Goal: Find specific page/section: Find specific page/section

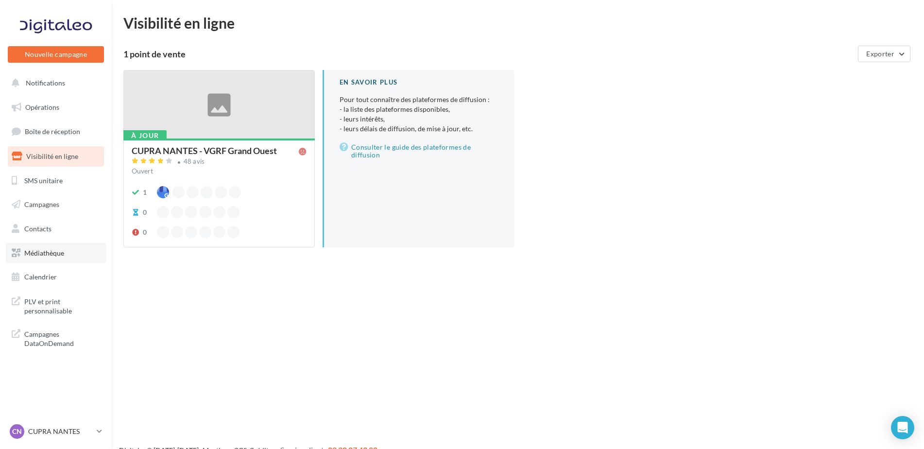
click at [38, 255] on span "Médiathèque" at bounding box center [44, 253] width 40 height 8
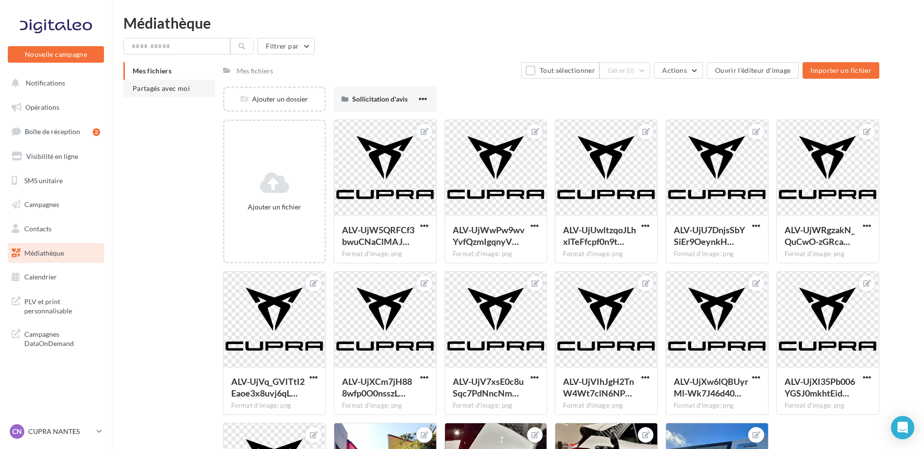
click at [169, 86] on span "Partagés avec moi" at bounding box center [161, 88] width 57 height 8
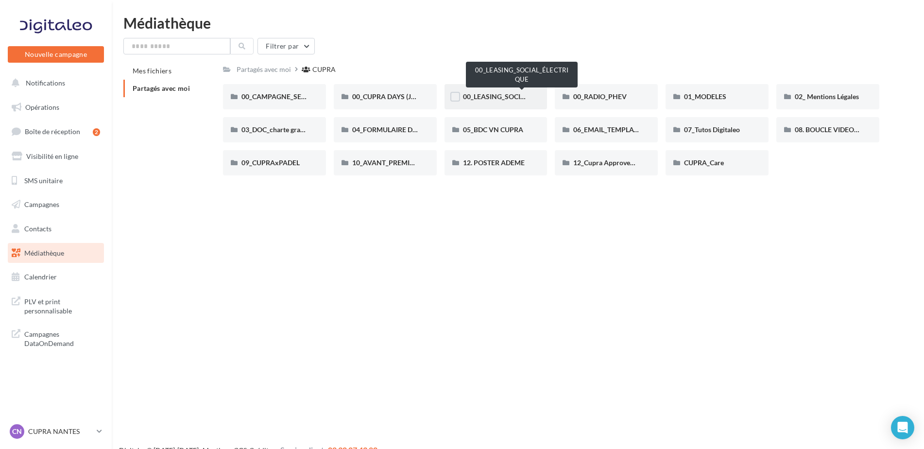
click at [511, 93] on span "00_LEASING_SOCIAL_ÉLECTRIQUE" at bounding box center [517, 96] width 108 height 8
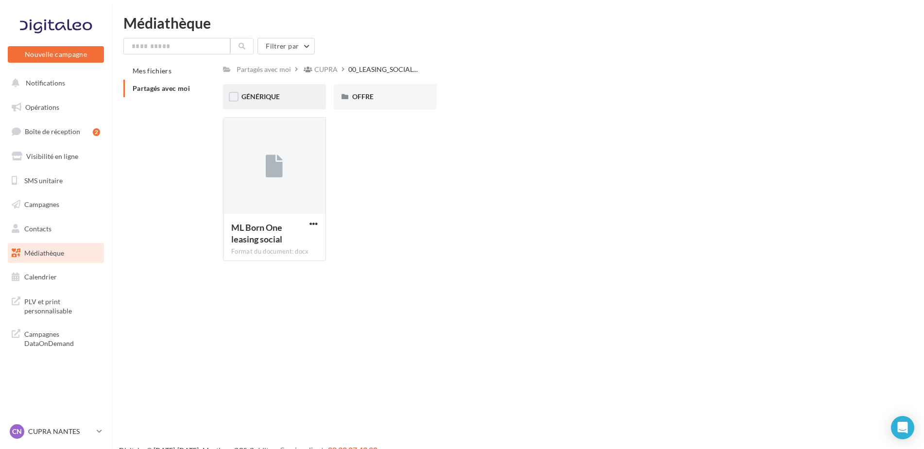
click at [280, 94] on span "GÉNÉRIQUE" at bounding box center [261, 96] width 38 height 8
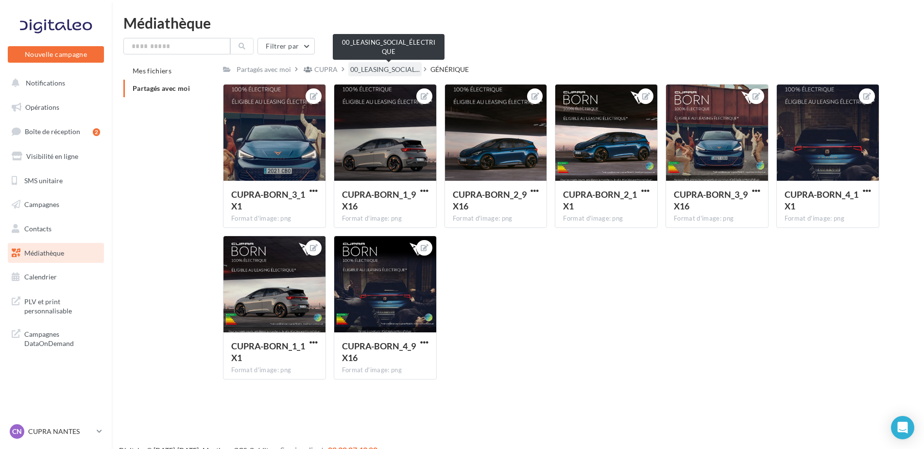
click at [396, 73] on span "00_LEASING_SOCIAL..." at bounding box center [384, 70] width 69 height 10
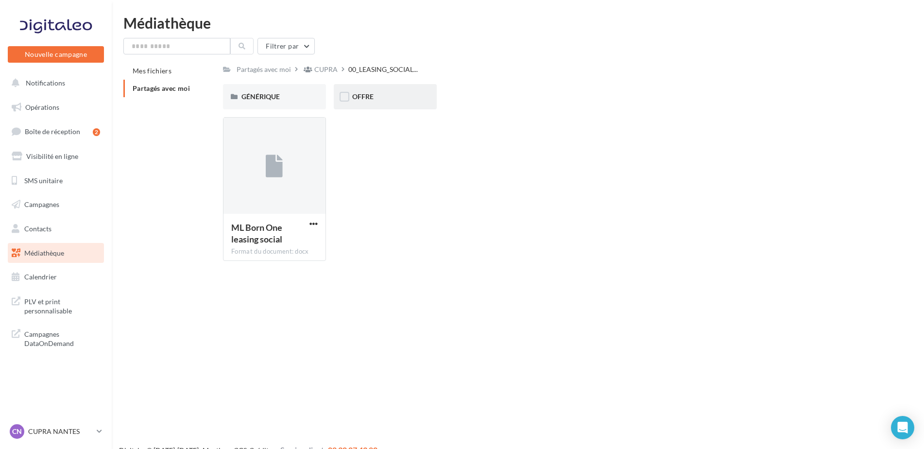
click at [362, 101] on div "OFFRE" at bounding box center [385, 97] width 66 height 10
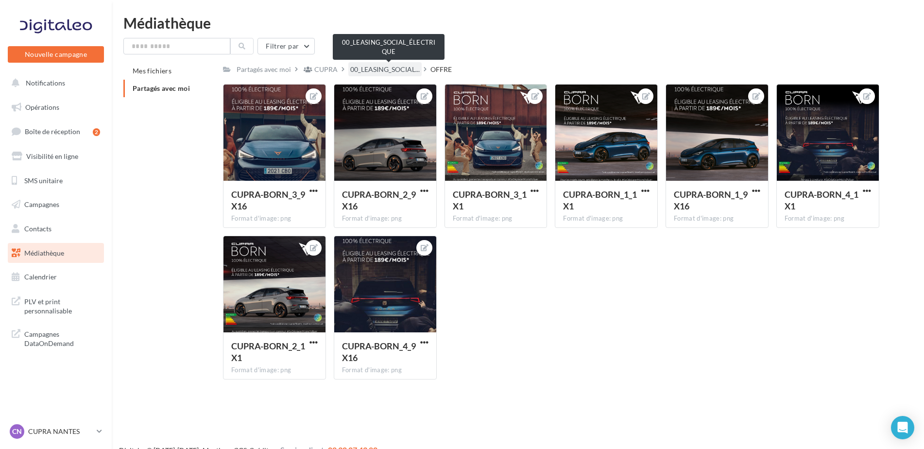
click at [381, 72] on span "00_LEASING_SOCIAL..." at bounding box center [384, 70] width 69 height 10
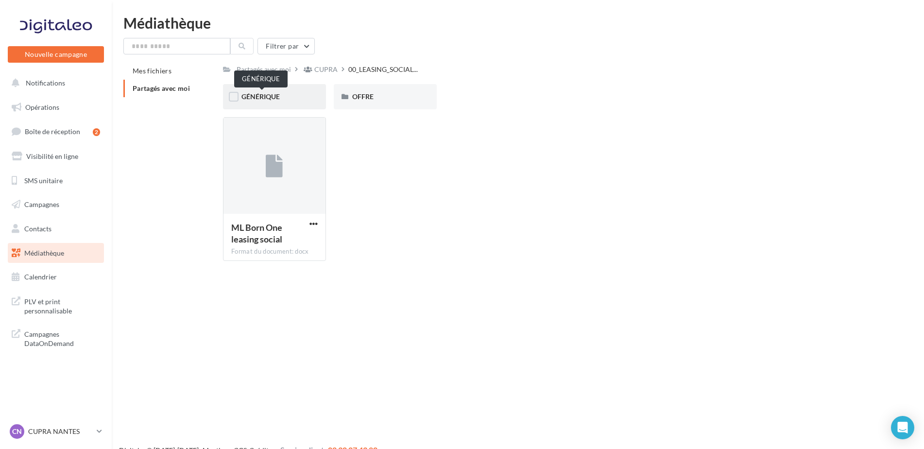
click at [280, 94] on span "GÉNÉRIQUE" at bounding box center [261, 96] width 38 height 8
